Goal: Connect with others: Connect with other users

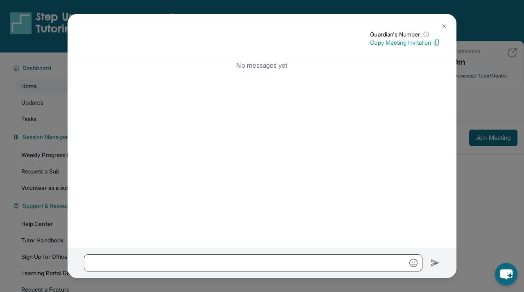
click at [441, 24] on img at bounding box center [444, 26] width 7 height 7
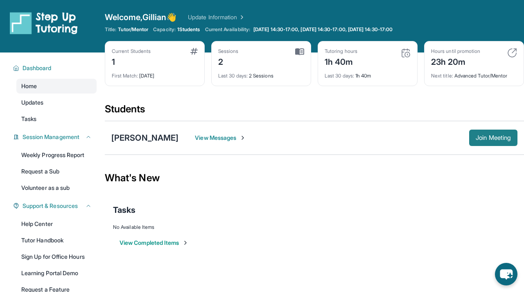
click at [476, 137] on span "Join Meeting" at bounding box center [493, 137] width 35 height 5
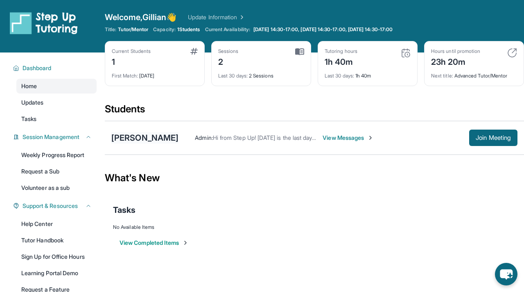
click at [136, 138] on div "[PERSON_NAME]" at bounding box center [144, 137] width 67 height 11
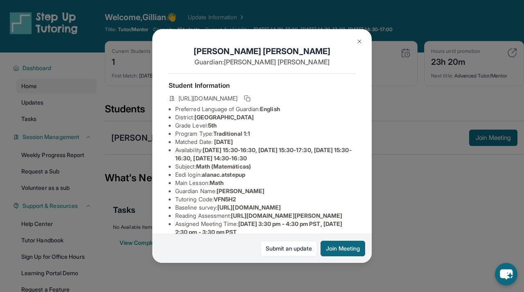
scroll to position [10, 0]
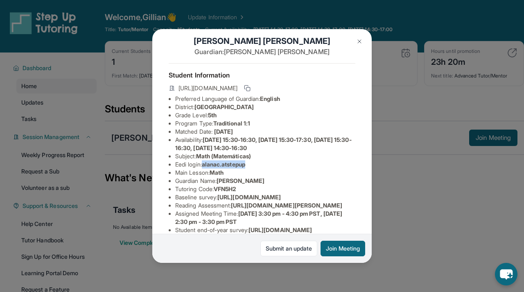
drag, startPoint x: 255, startPoint y: 164, endPoint x: 206, endPoint y: 163, distance: 49.2
click at [206, 163] on li "Eedi login : [PERSON_NAME].atstepup" at bounding box center [265, 164] width 180 height 8
copy span "alanac.atstepup"
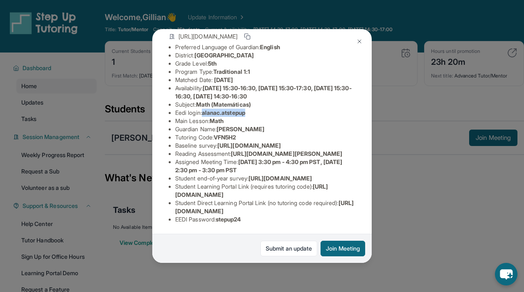
scroll to position [118, 0]
click at [261, 109] on li "Eedi login : [PERSON_NAME].atstepup" at bounding box center [265, 113] width 180 height 8
drag, startPoint x: 259, startPoint y: 55, endPoint x: 207, endPoint y: 53, distance: 52.5
click at [207, 109] on li "Eedi login : [PERSON_NAME].atstepup" at bounding box center [265, 113] width 180 height 8
click at [204, 109] on li "Eedi login : [PERSON_NAME].atstepup" at bounding box center [265, 113] width 180 height 8
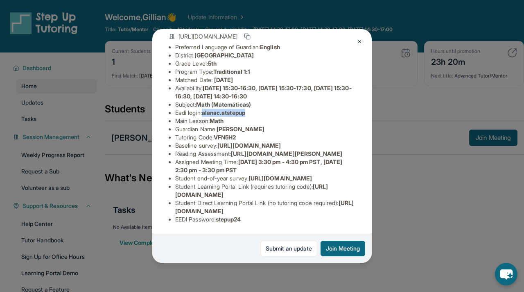
drag, startPoint x: 204, startPoint y: 54, endPoint x: 249, endPoint y: 57, distance: 44.8
click at [249, 109] on li "Eedi login : [PERSON_NAME].atstepup" at bounding box center [265, 113] width 180 height 8
copy span "alanac.atstepup"
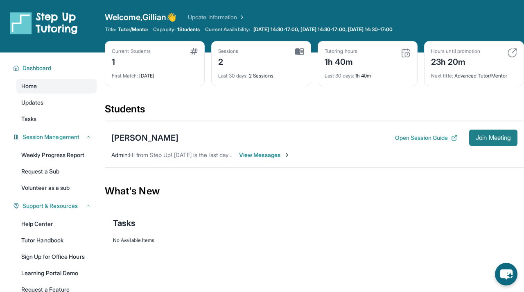
click at [496, 138] on span "Join Meeting" at bounding box center [493, 137] width 35 height 5
click at [356, 29] on span "[DATE] 14:30-17:00, [DATE] 14:30-17:00, [DATE] 14:30-17:00" at bounding box center [323, 29] width 139 height 7
